Goal: Find specific page/section: Find specific page/section

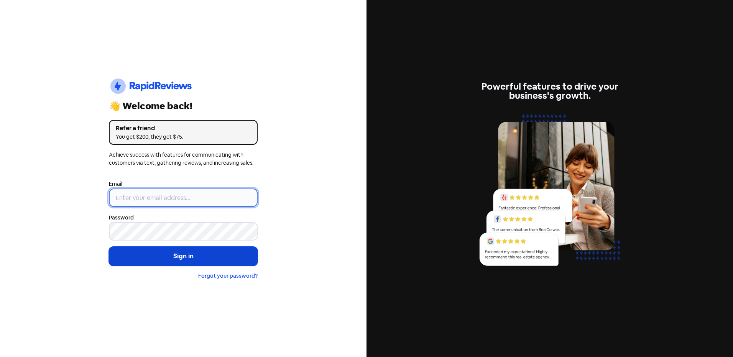
type input "[EMAIL_ADDRESS][DOMAIN_NAME]"
click at [165, 261] on button "Sign in" at bounding box center [183, 256] width 149 height 19
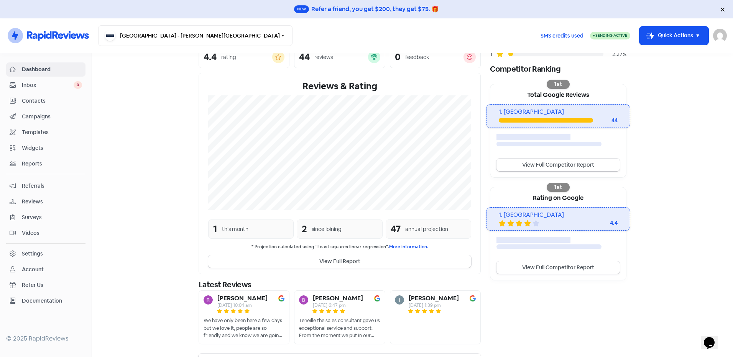
scroll to position [125, 0]
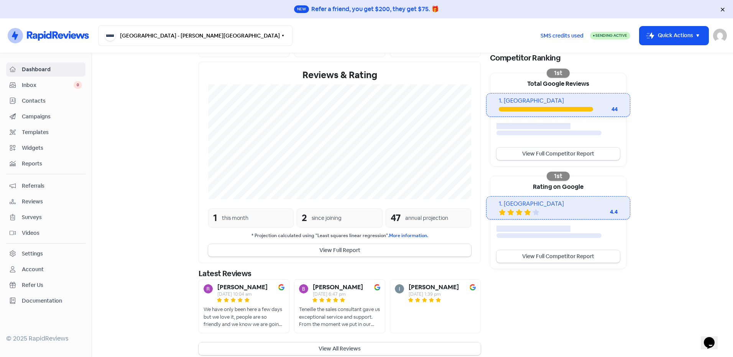
click at [327, 343] on button "View All Reviews" at bounding box center [339, 349] width 282 height 13
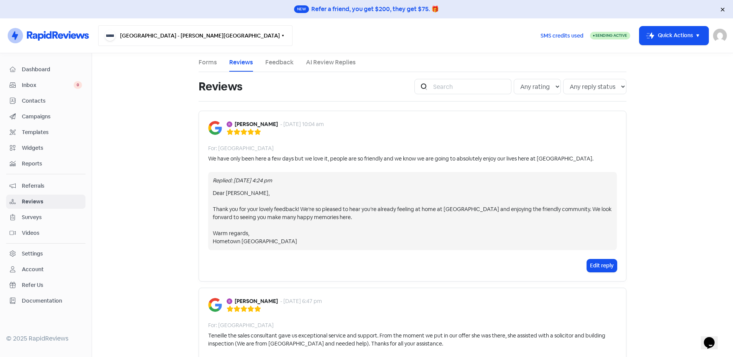
click at [179, 40] on button "[GEOGRAPHIC_DATA] - [PERSON_NAME][GEOGRAPHIC_DATA]" at bounding box center [195, 35] width 194 height 21
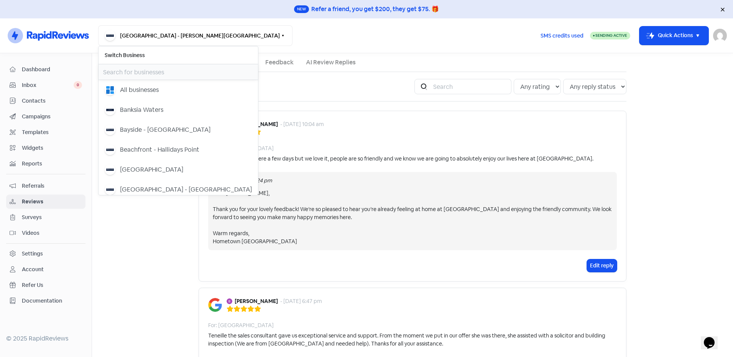
click at [118, 71] on input "text" at bounding box center [177, 71] width 159 height 15
type input "red"
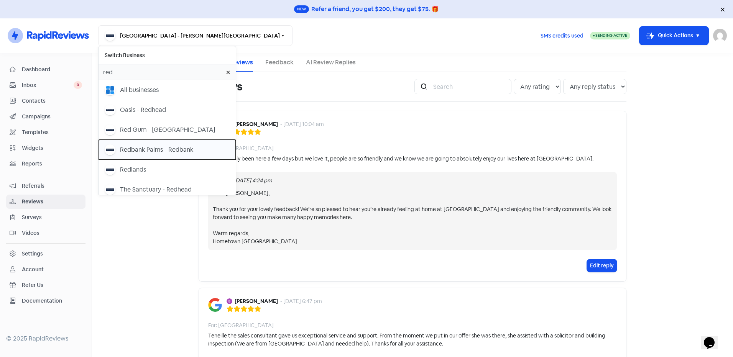
click at [162, 148] on div "Redbank Palms - Redbank" at bounding box center [156, 149] width 73 height 9
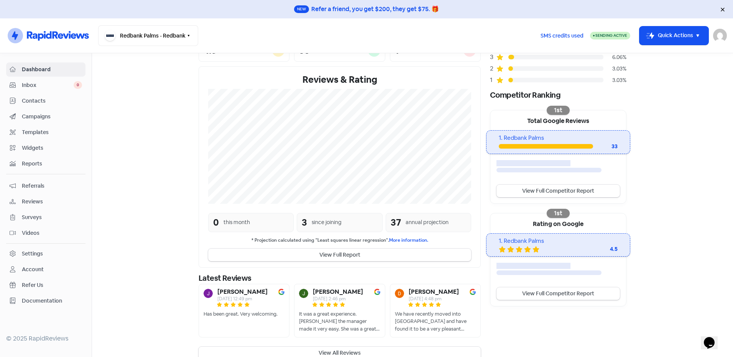
scroll to position [100, 0]
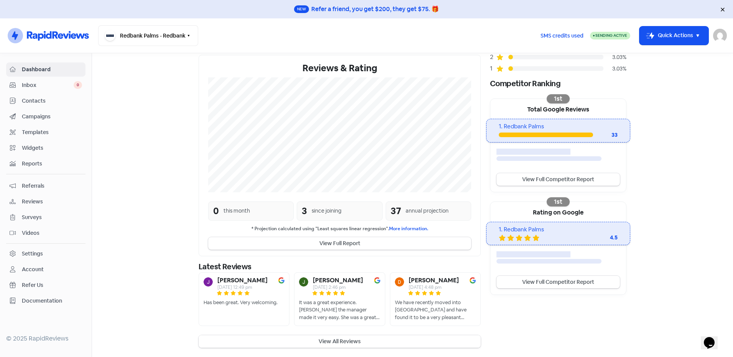
click at [331, 339] on button "View All Reviews" at bounding box center [339, 341] width 282 height 13
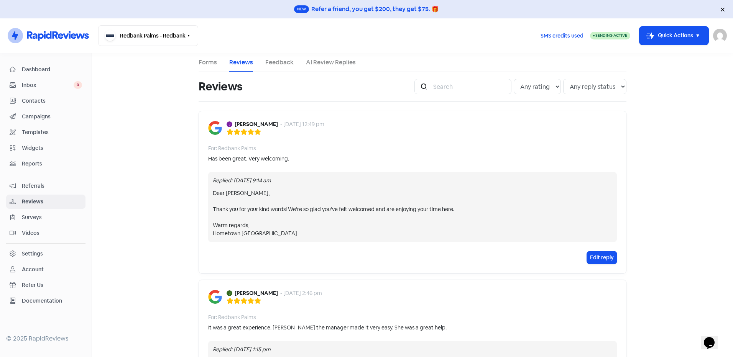
click at [276, 61] on link "Feedback" at bounding box center [279, 62] width 28 height 9
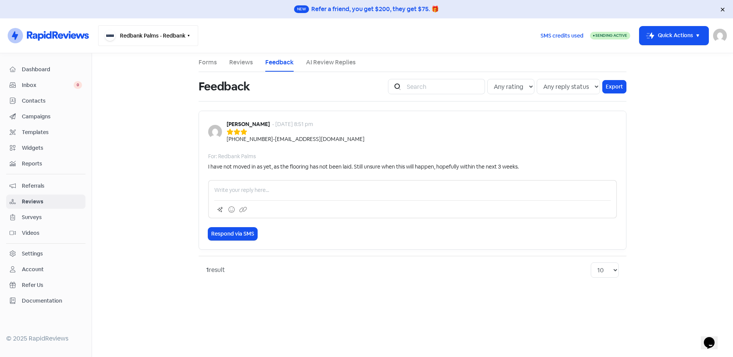
click at [138, 32] on button "Redbank Palms - Redbank" at bounding box center [148, 35] width 100 height 21
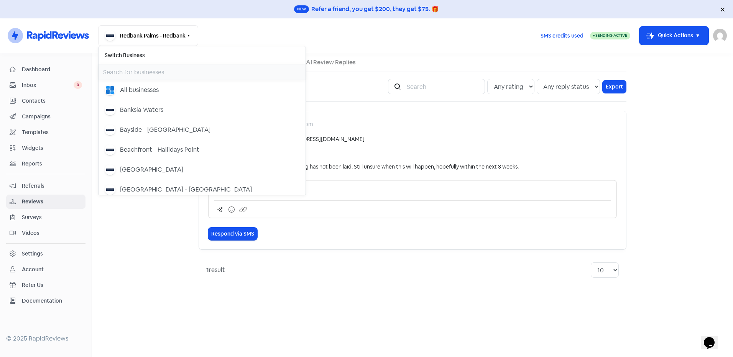
click at [144, 71] on input "text" at bounding box center [201, 71] width 207 height 15
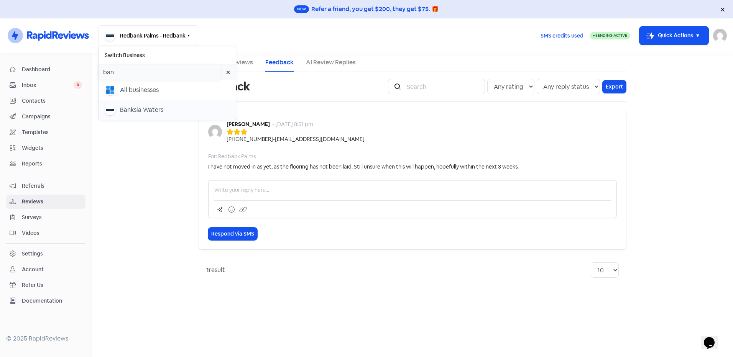
type input "ban"
click at [153, 110] on div "Banksia Waters" at bounding box center [141, 109] width 43 height 9
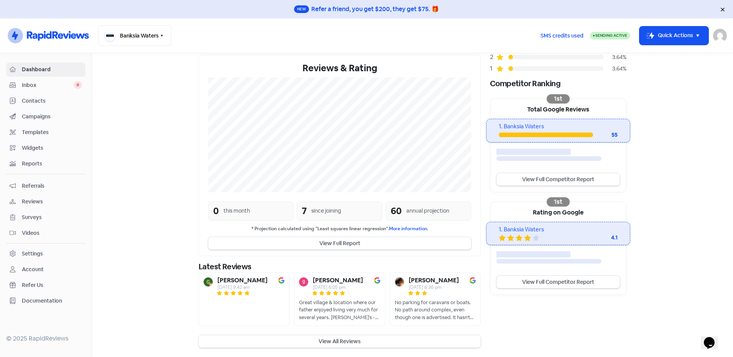
click at [338, 342] on button "View All Reviews" at bounding box center [339, 341] width 282 height 13
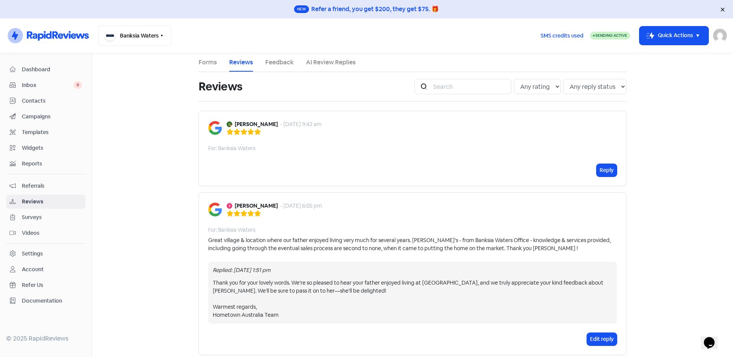
click at [269, 59] on link "Feedback" at bounding box center [279, 62] width 28 height 9
